Goal: Check status: Check status

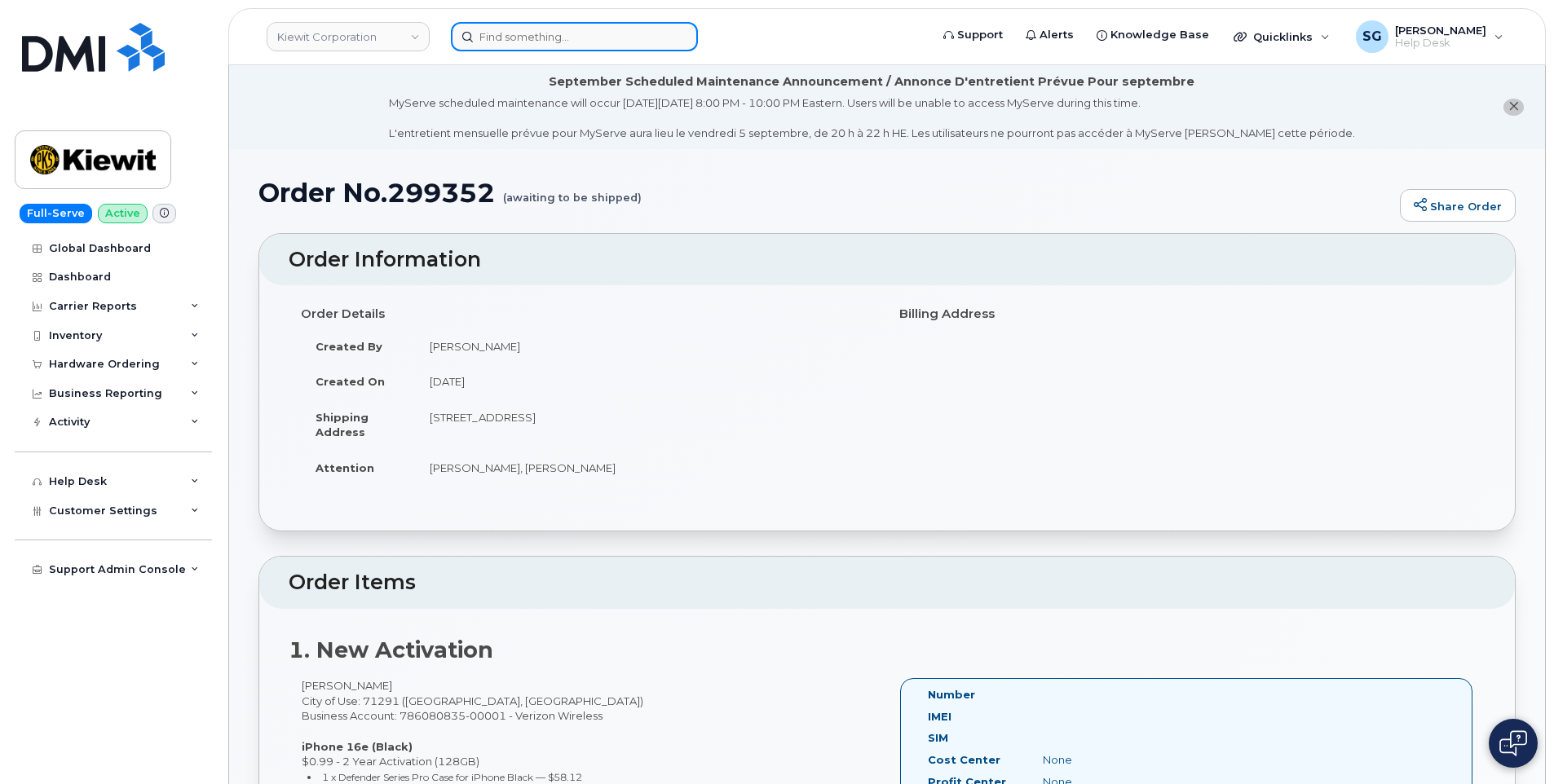
click at [597, 45] on input at bounding box center [575, 37] width 247 height 29
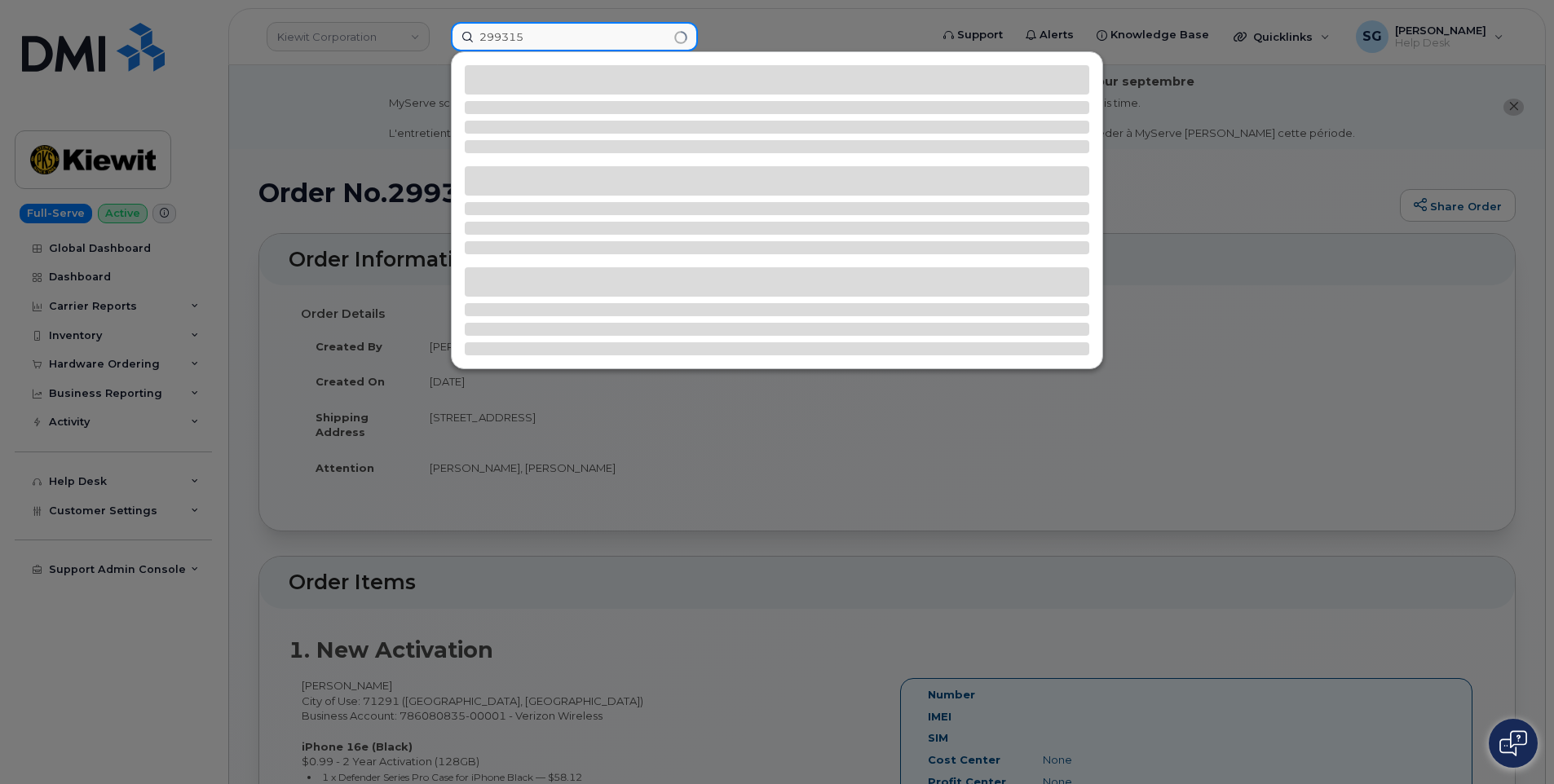
type input "299315"
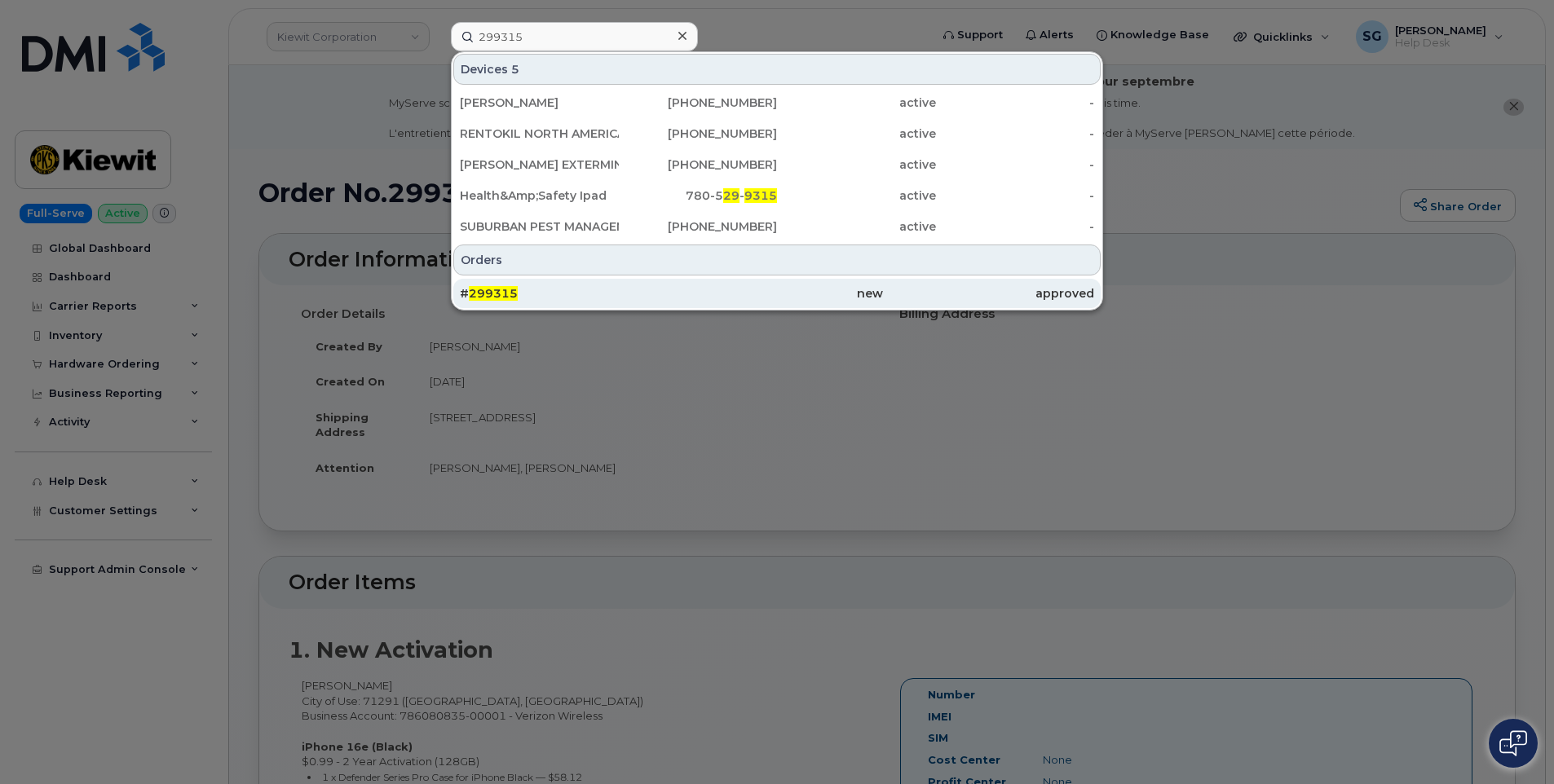
click at [779, 292] on div "new" at bounding box center [776, 294] width 211 height 16
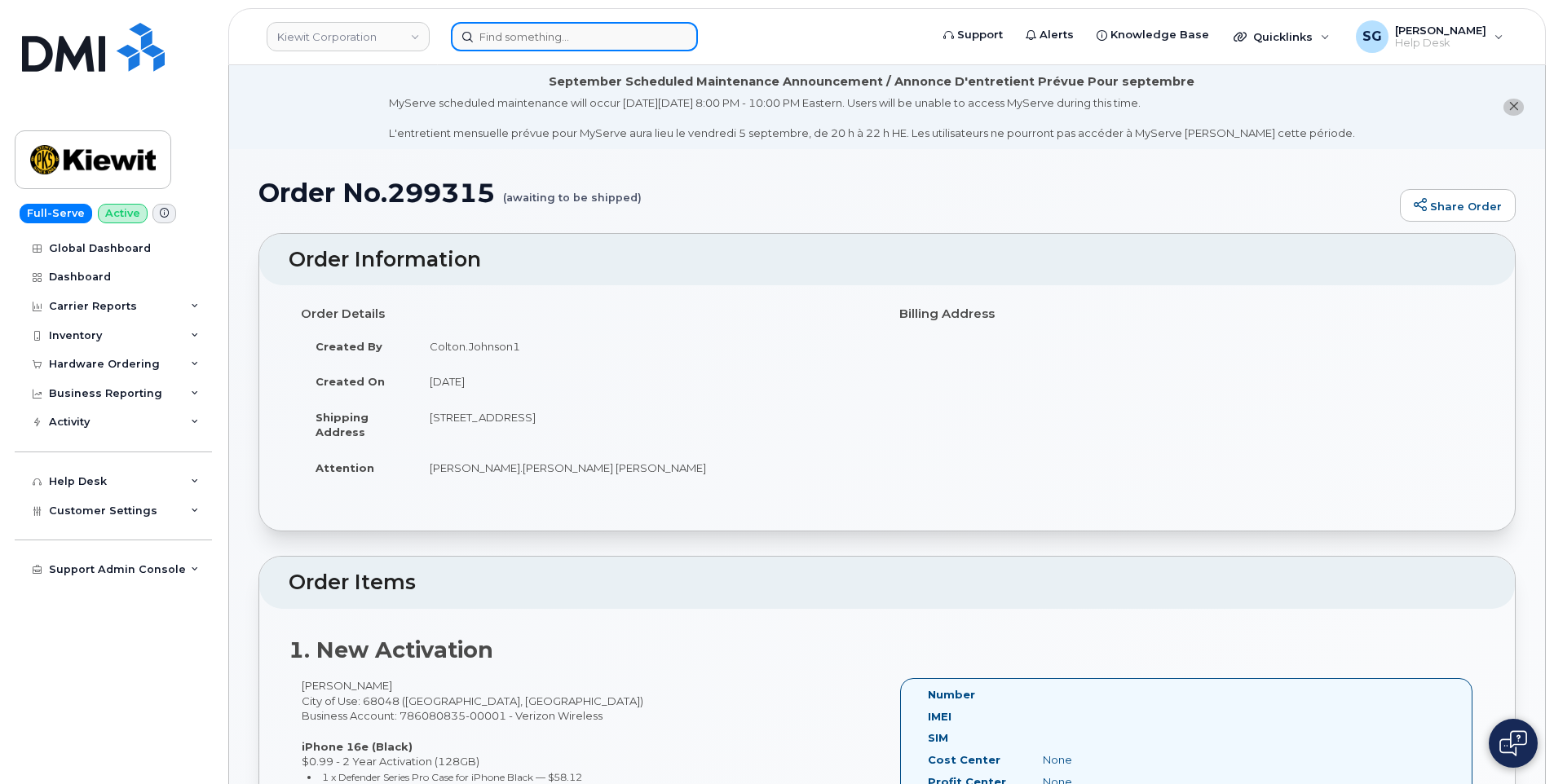
click at [529, 34] on input at bounding box center [575, 37] width 247 height 29
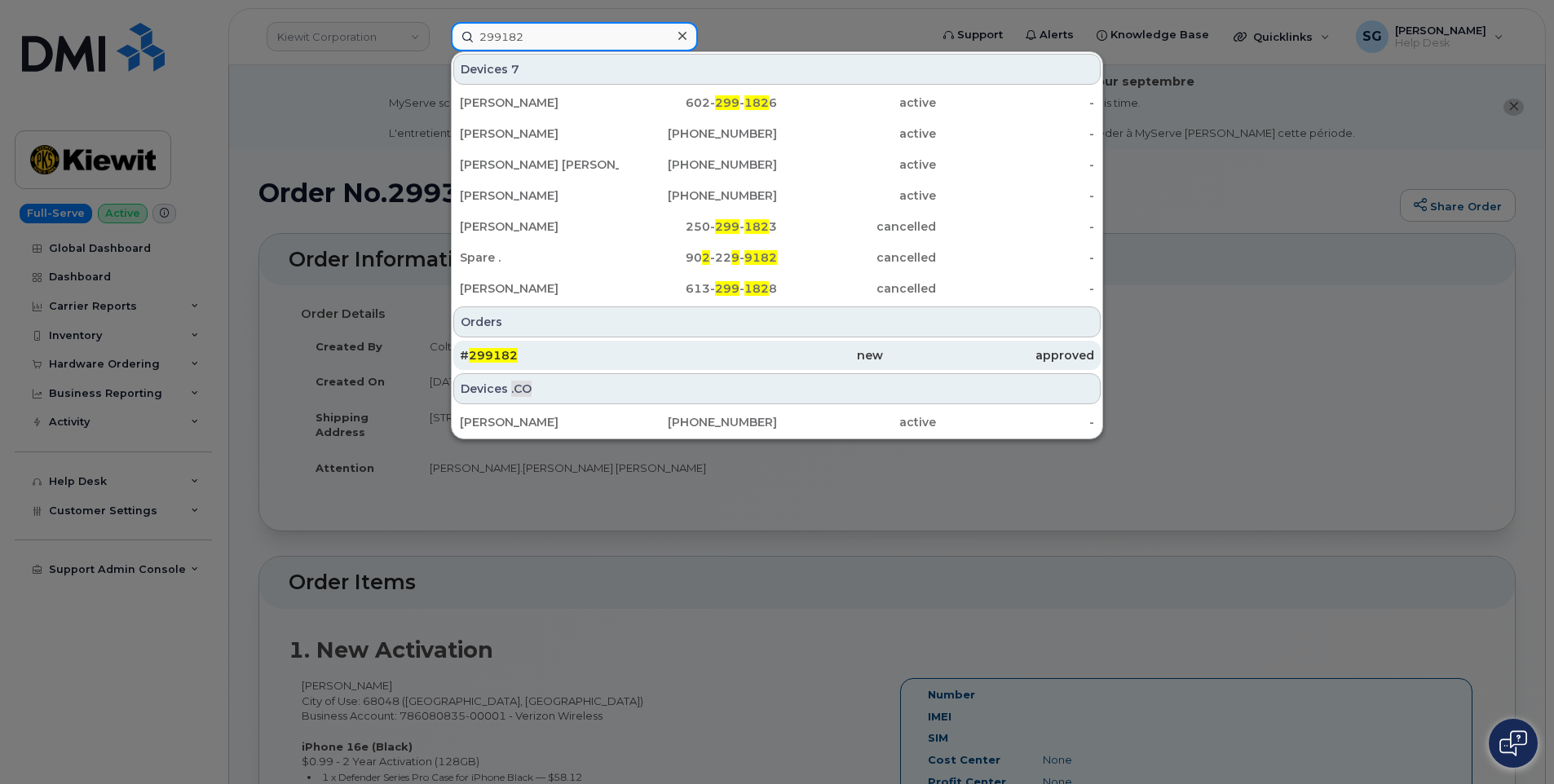
type input "299182"
click at [682, 356] on div "new" at bounding box center [776, 355] width 211 height 16
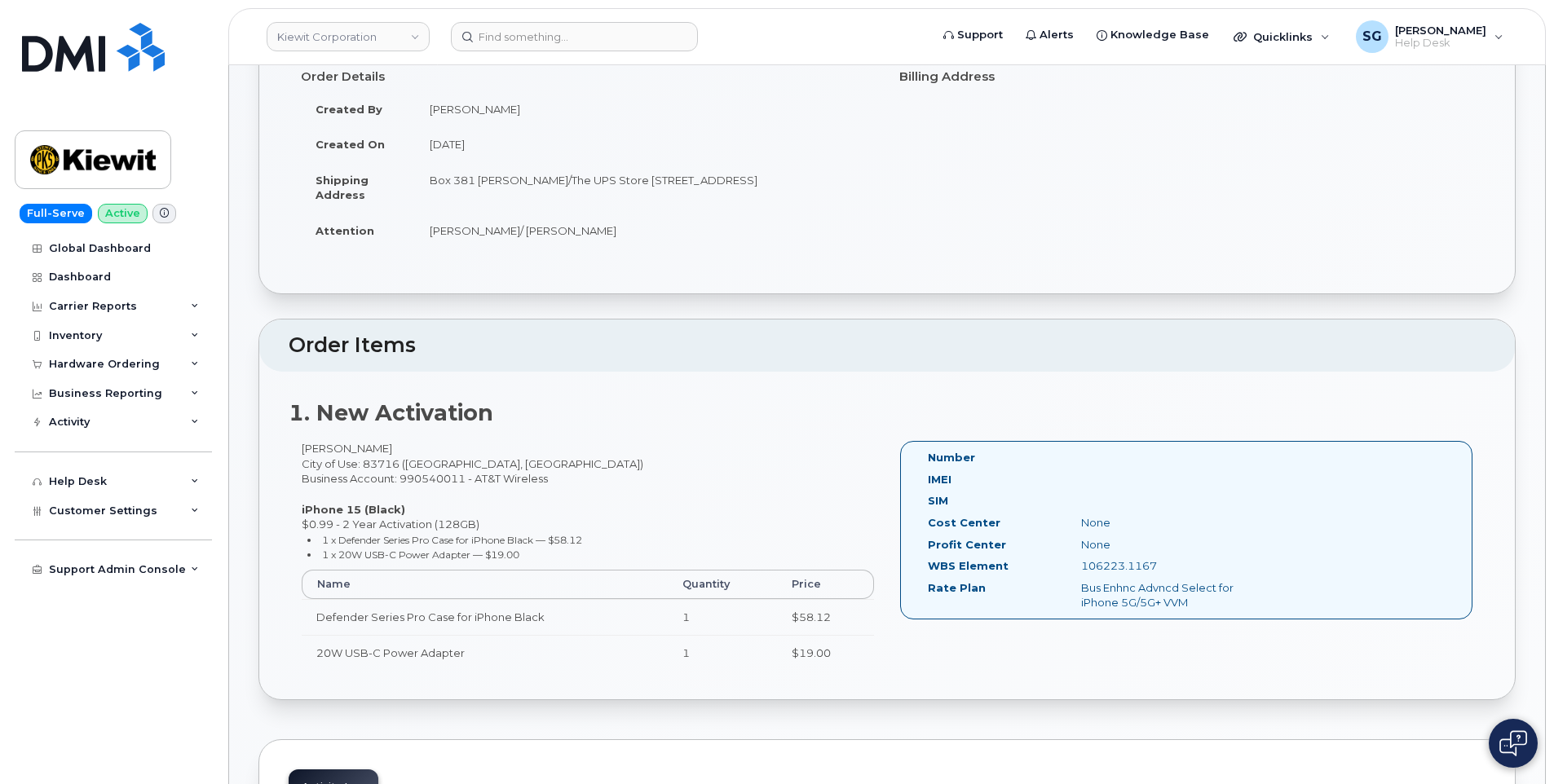
scroll to position [244, 0]
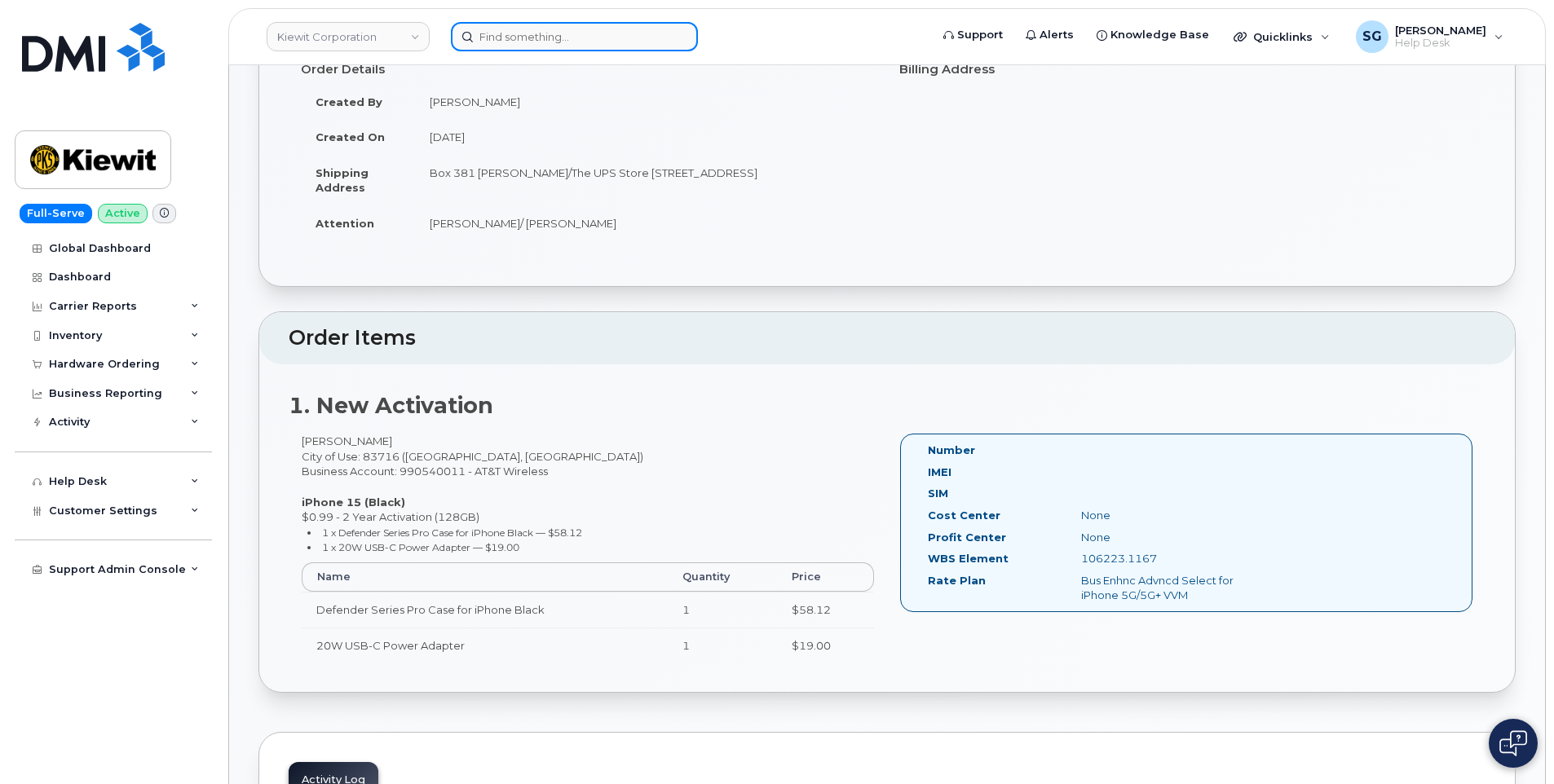
click at [535, 27] on input at bounding box center [575, 37] width 247 height 29
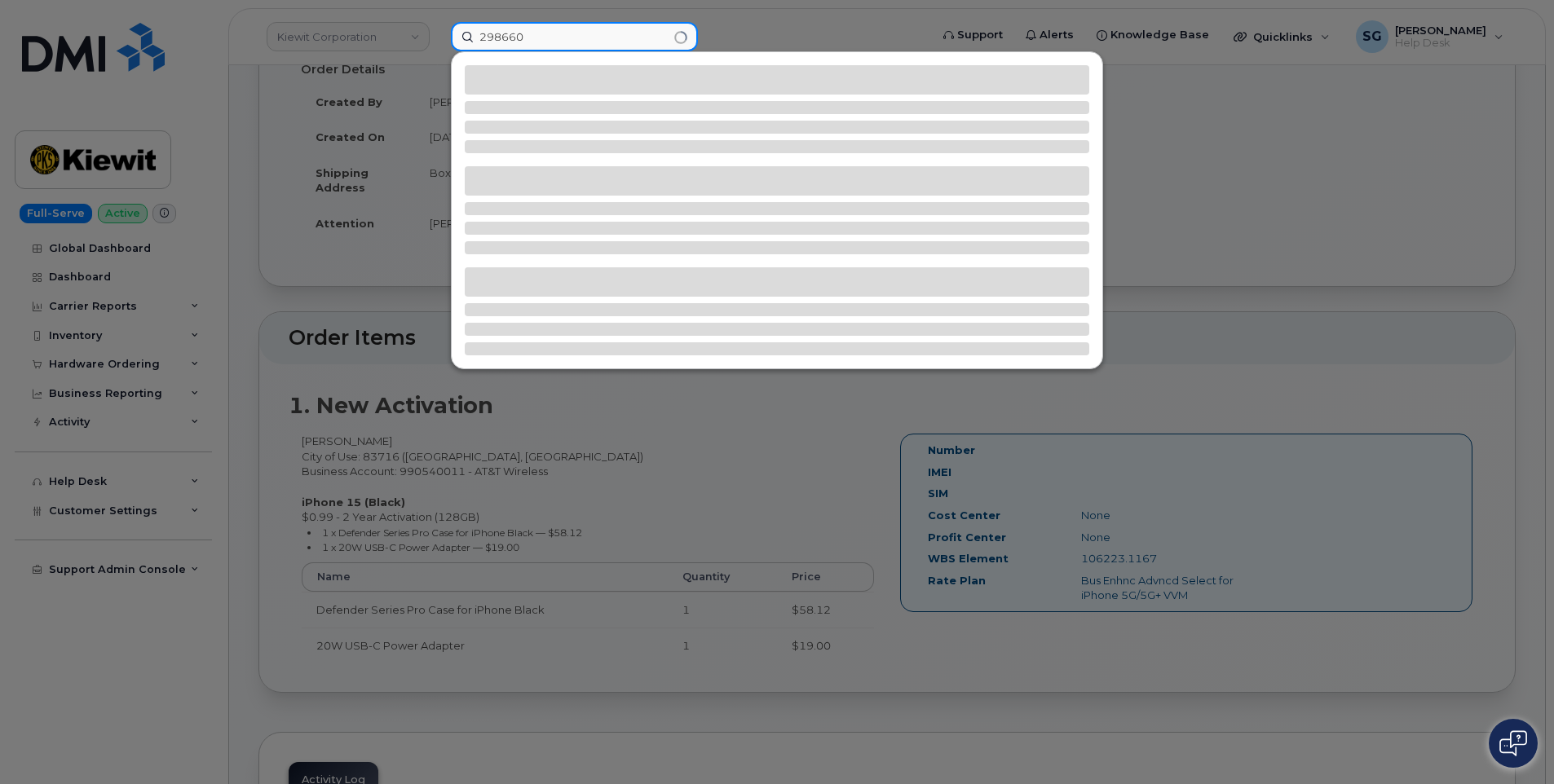
type input "298660"
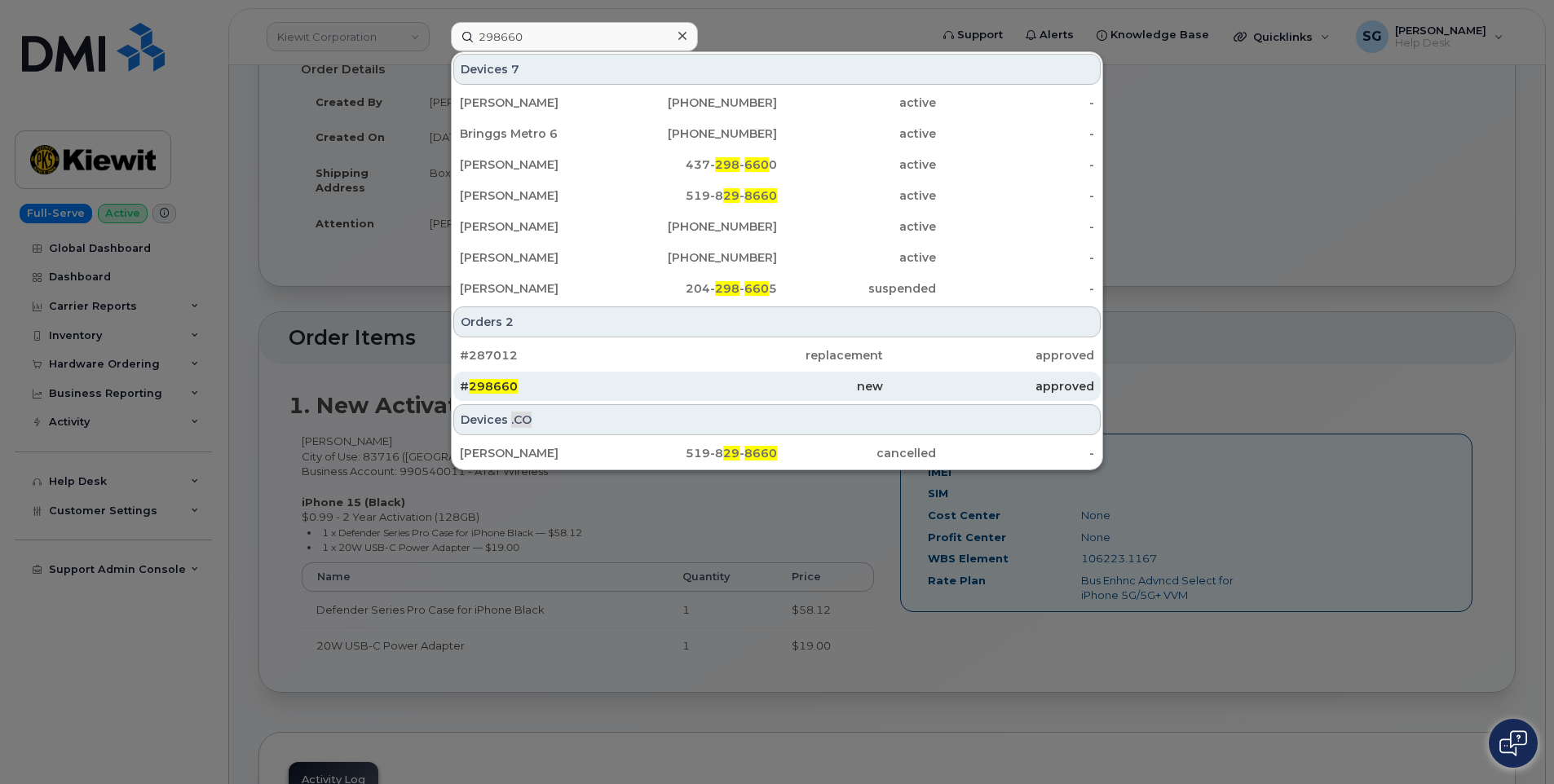
click at [623, 388] on div "# 298660" at bounding box center [565, 386] width 211 height 16
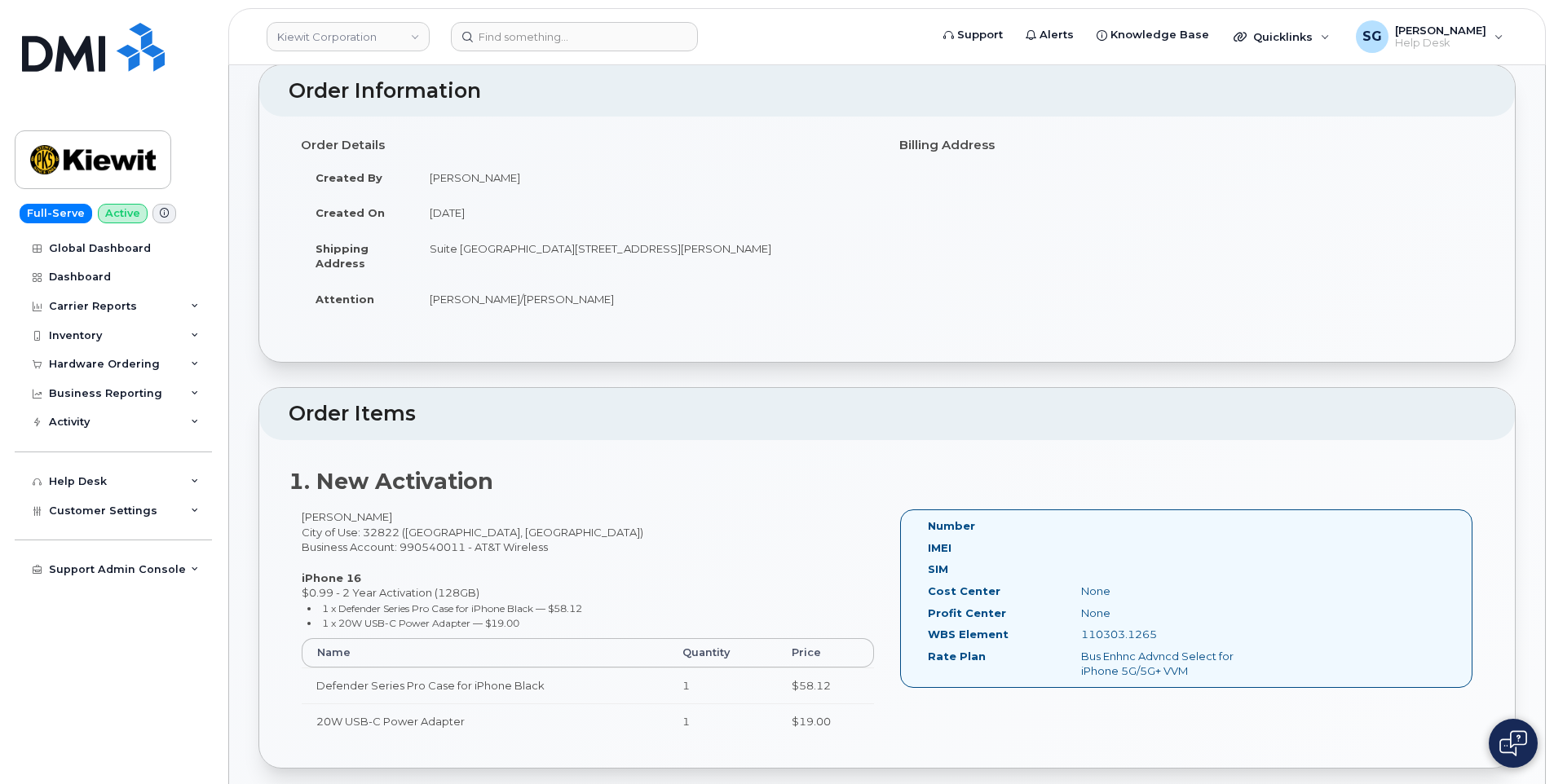
scroll to position [407, 0]
